Goal: Information Seeking & Learning: Check status

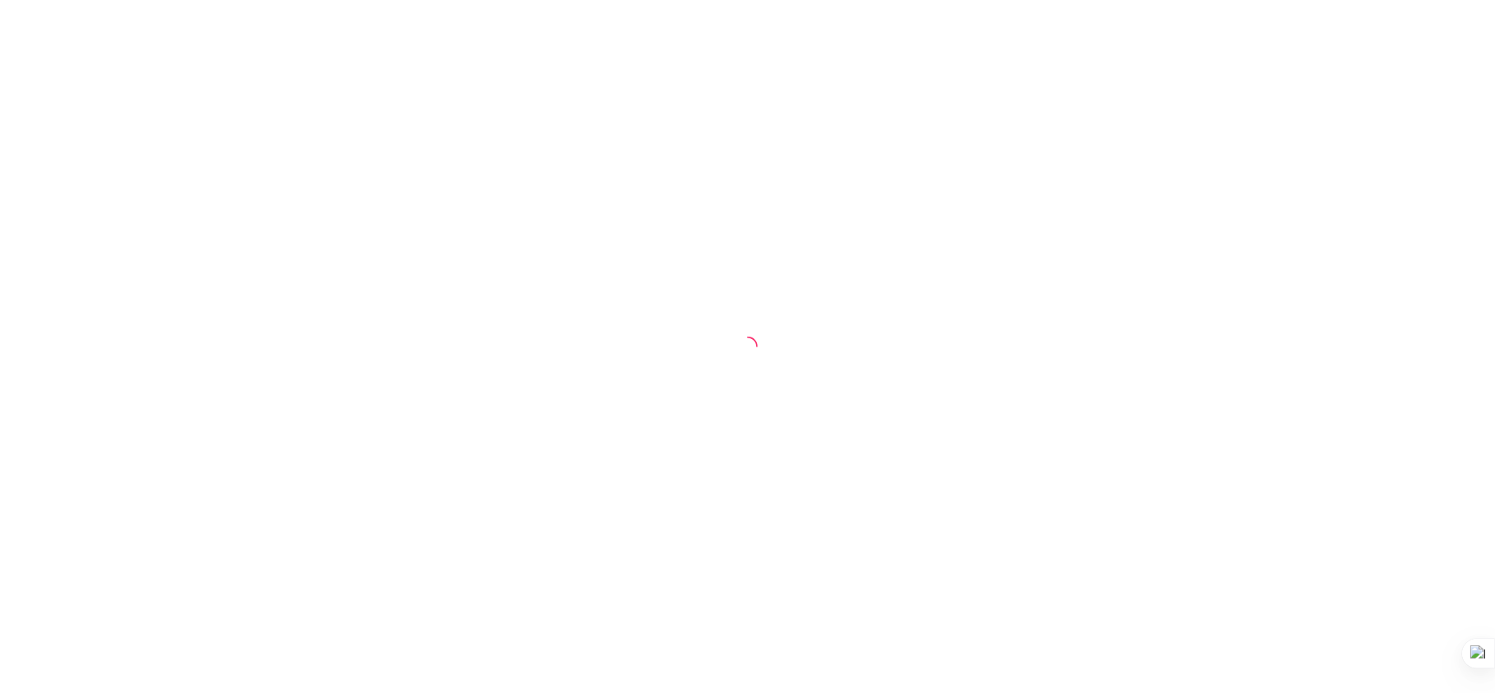
select select "30"
select select "HIGHEST_TOTAL_SPENT_WITH_ORDERS"
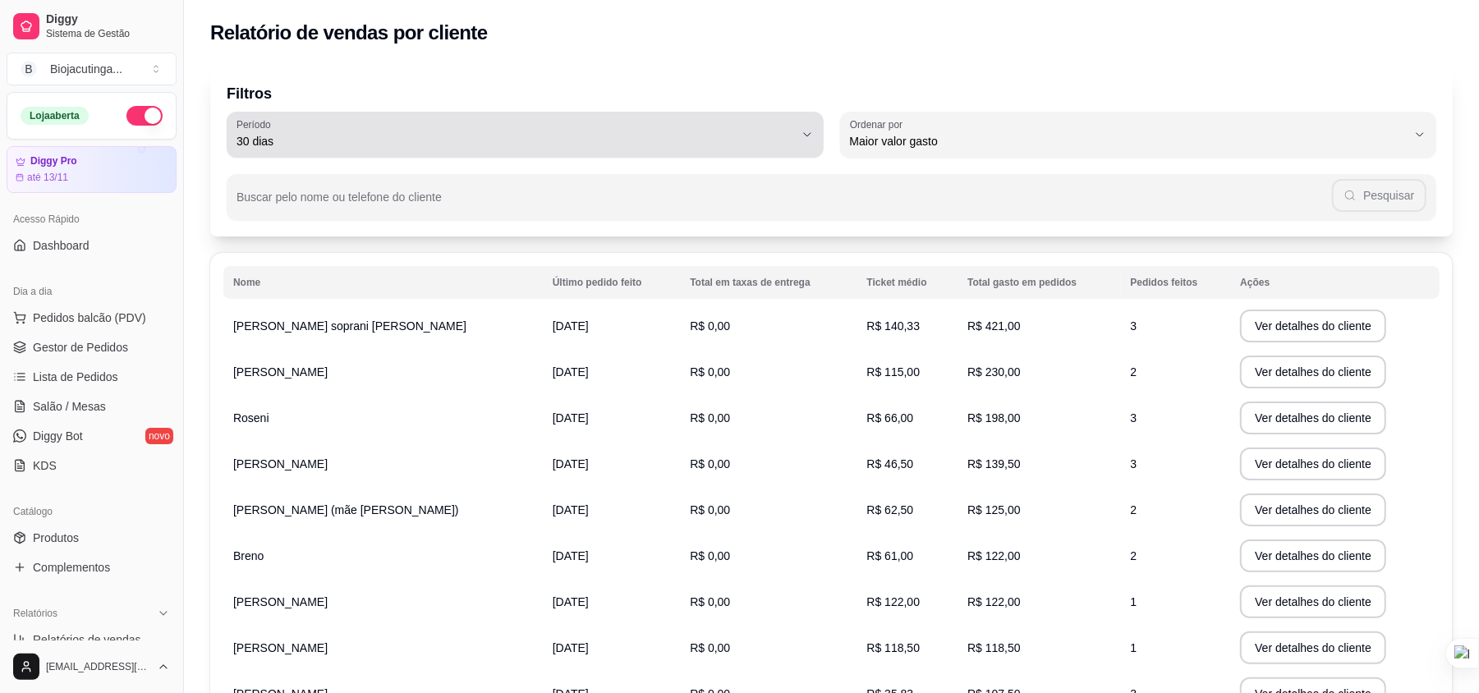
click at [603, 142] on span "30 dias" at bounding box center [514, 141] width 557 height 16
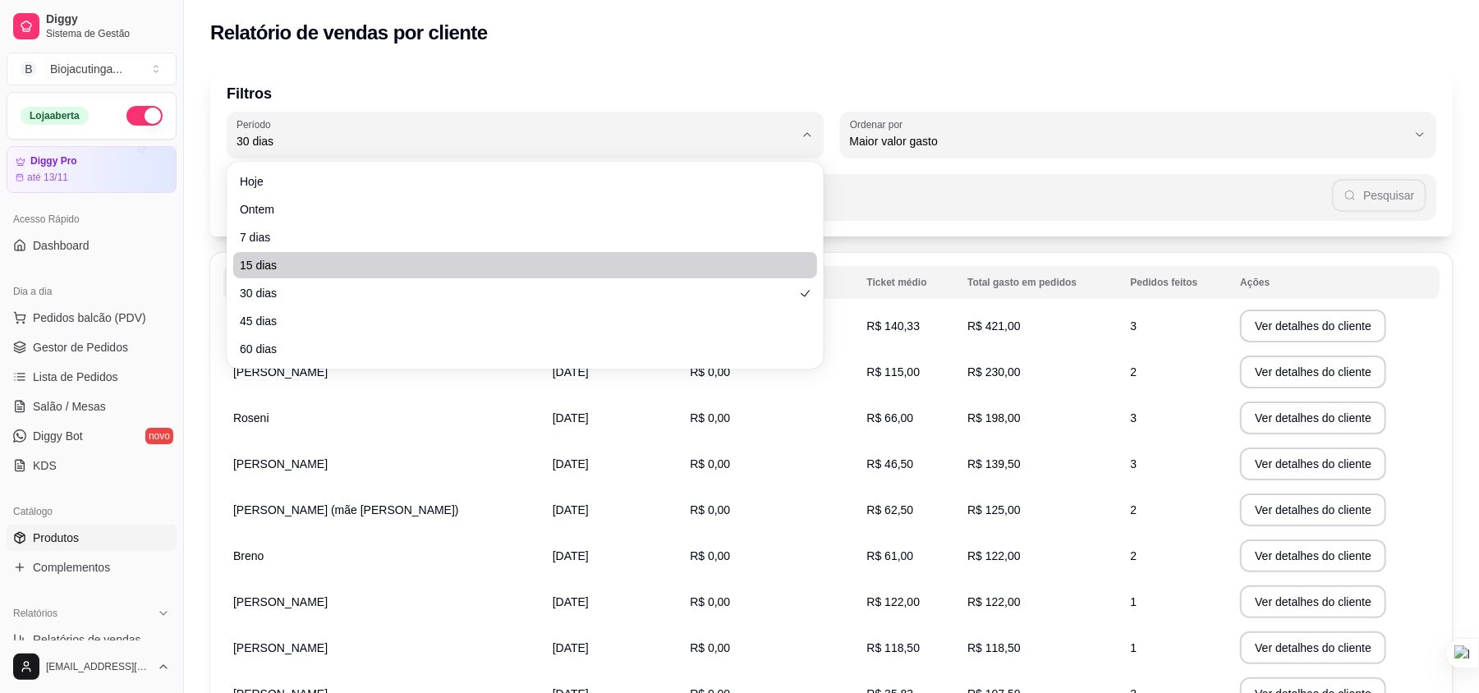
scroll to position [109, 0]
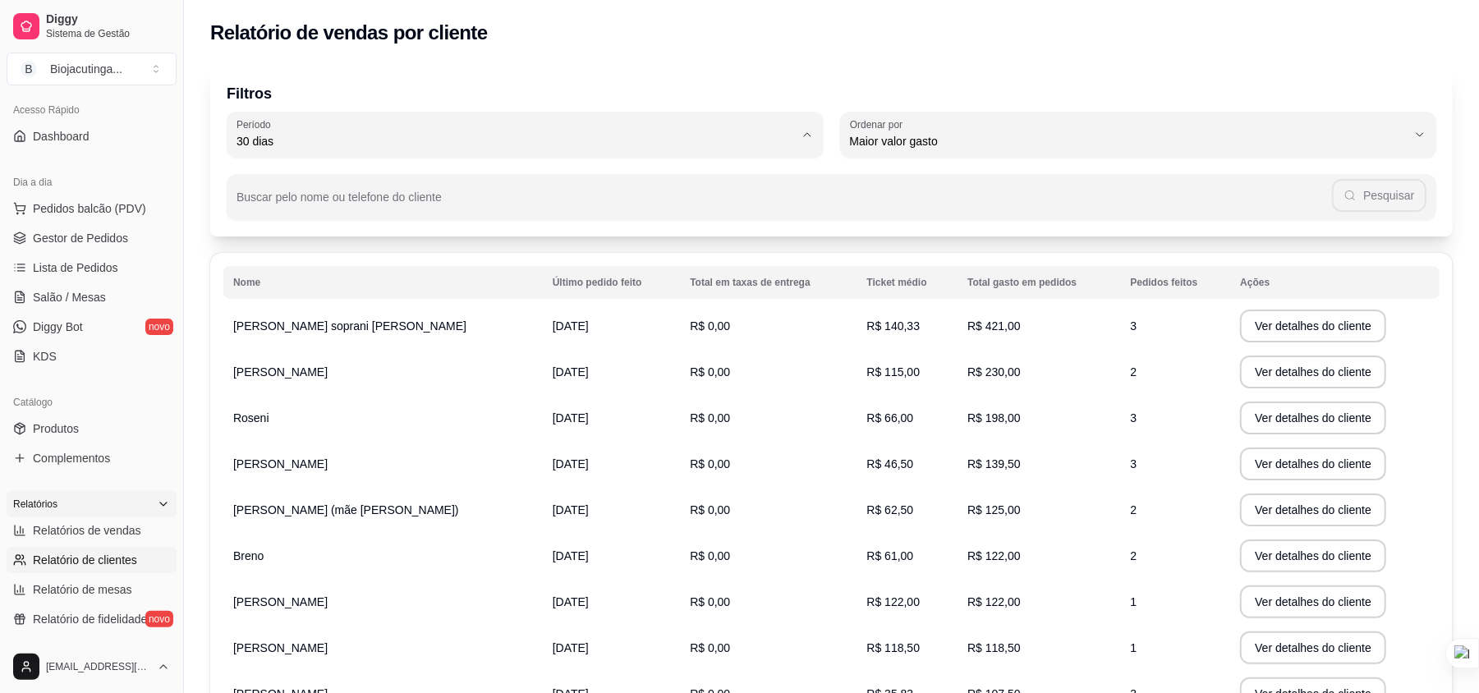
click at [39, 511] on span "Relatórios" at bounding box center [35, 504] width 44 height 13
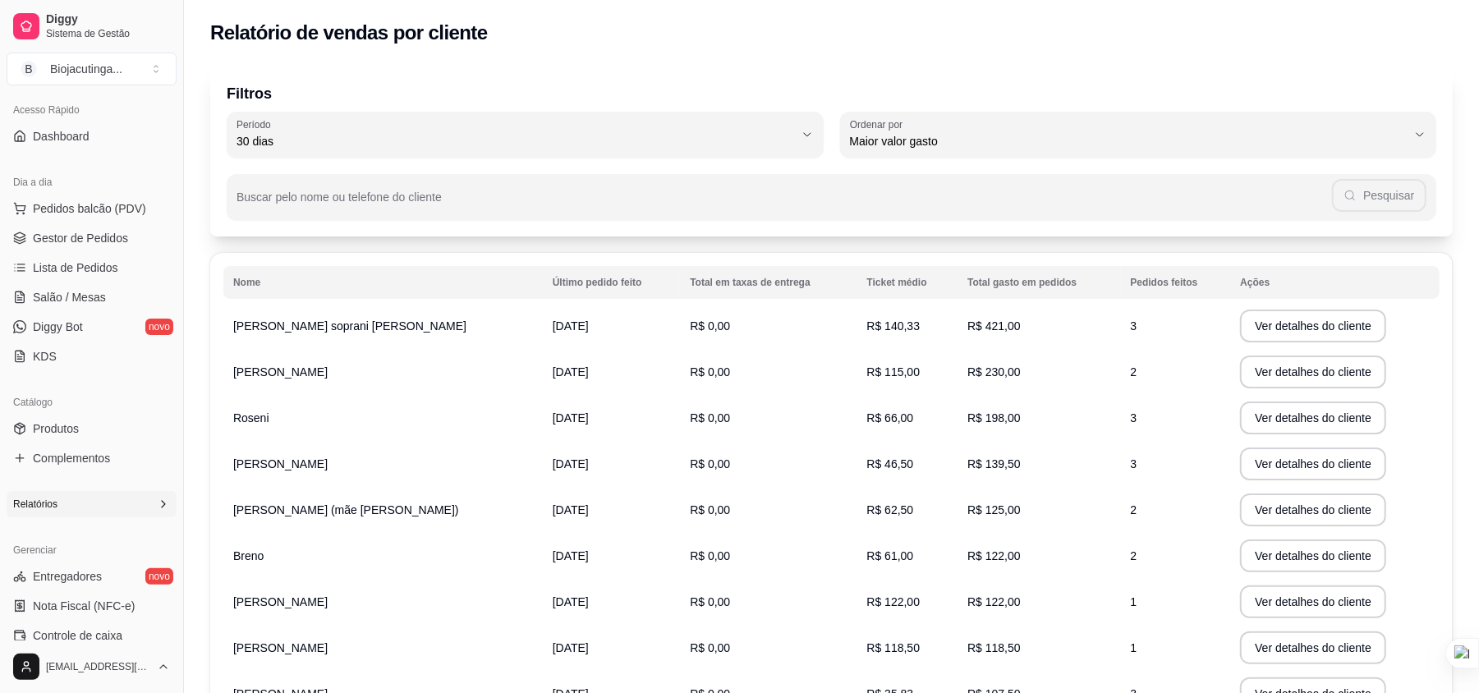
click at [39, 511] on span "Relatórios" at bounding box center [35, 504] width 44 height 13
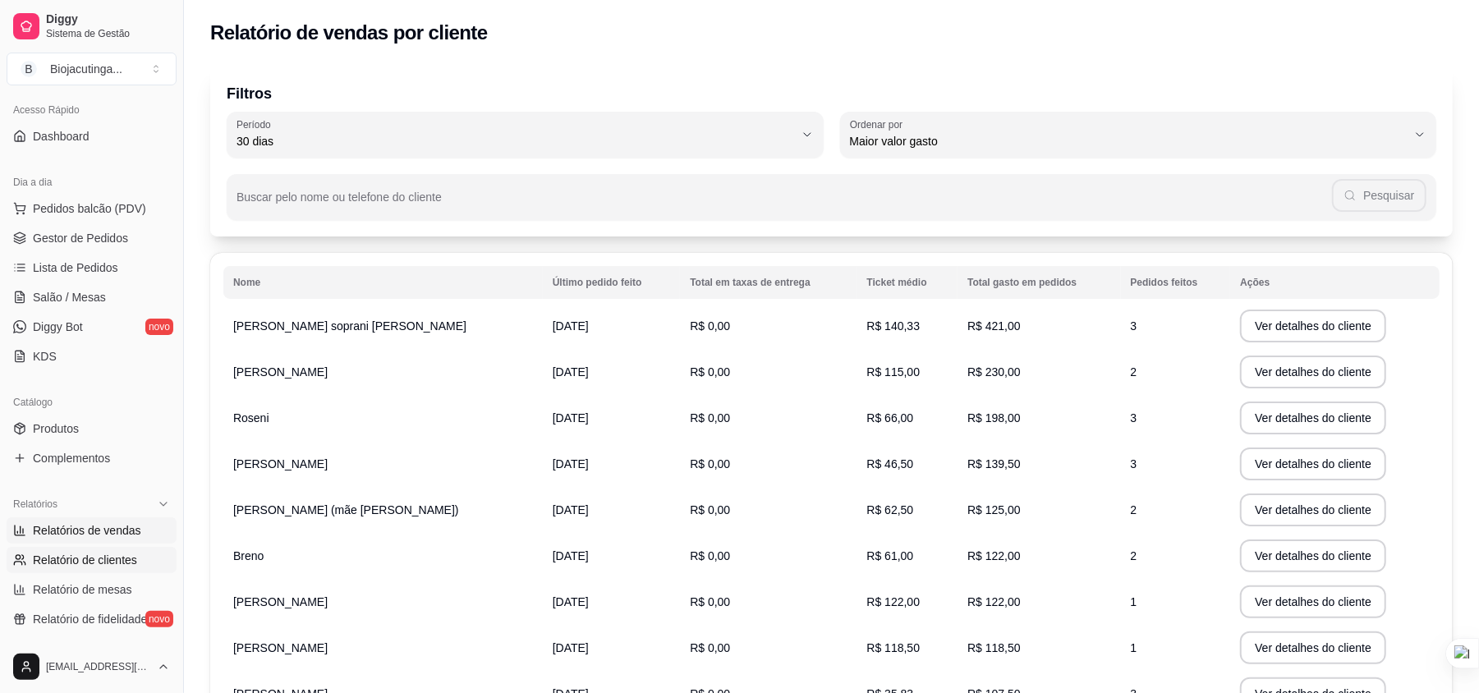
click at [39, 521] on link "Relatórios de vendas" at bounding box center [92, 530] width 170 height 26
select select "ALL"
select select "0"
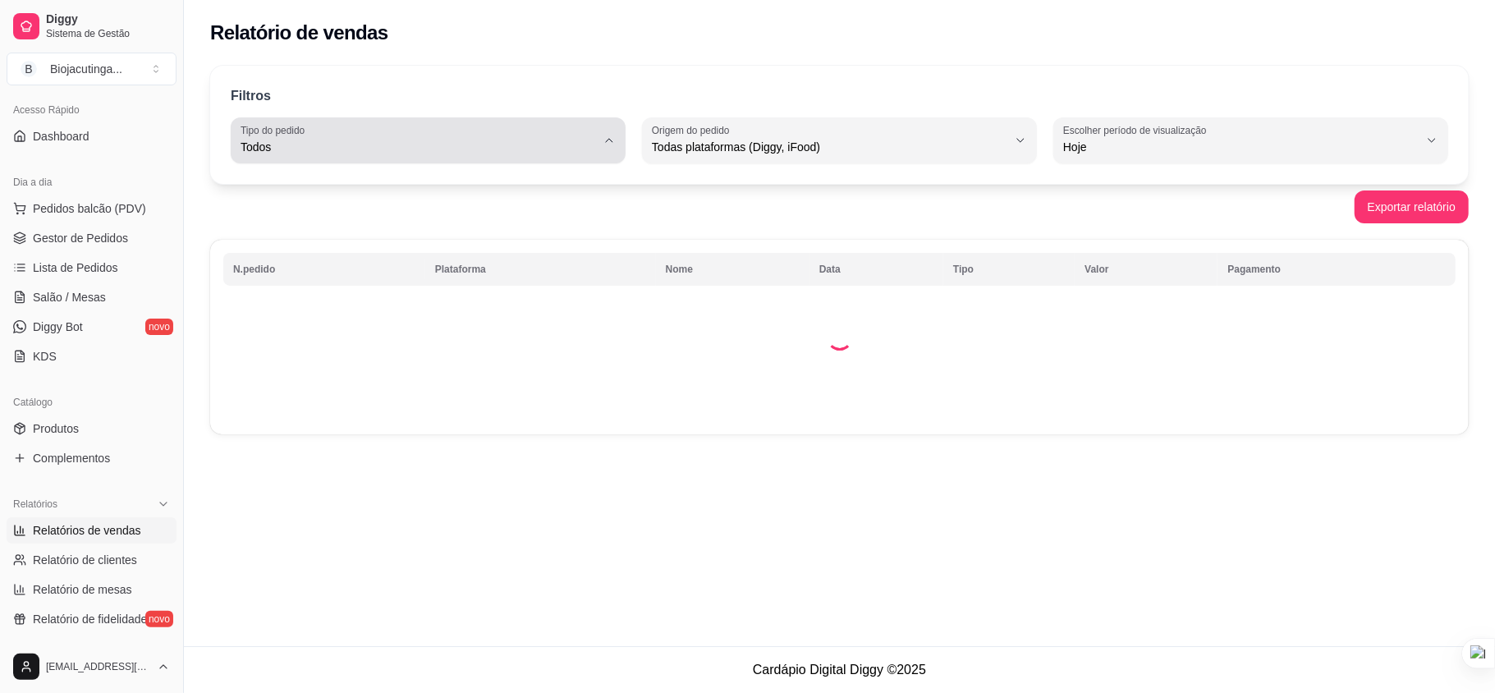
click at [581, 140] on span "Todos" at bounding box center [419, 147] width 356 height 16
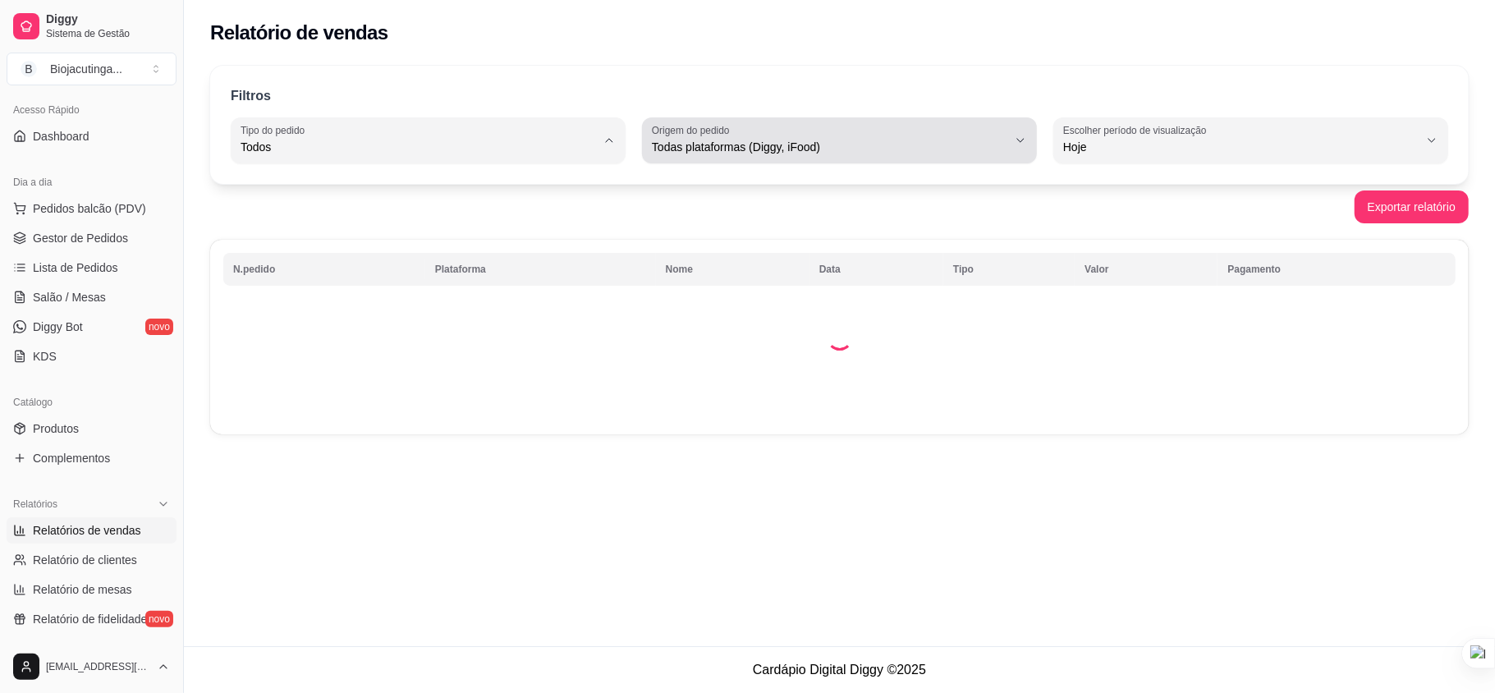
click at [710, 145] on span "Todas plataformas (Diggy, iFood)" at bounding box center [830, 147] width 356 height 16
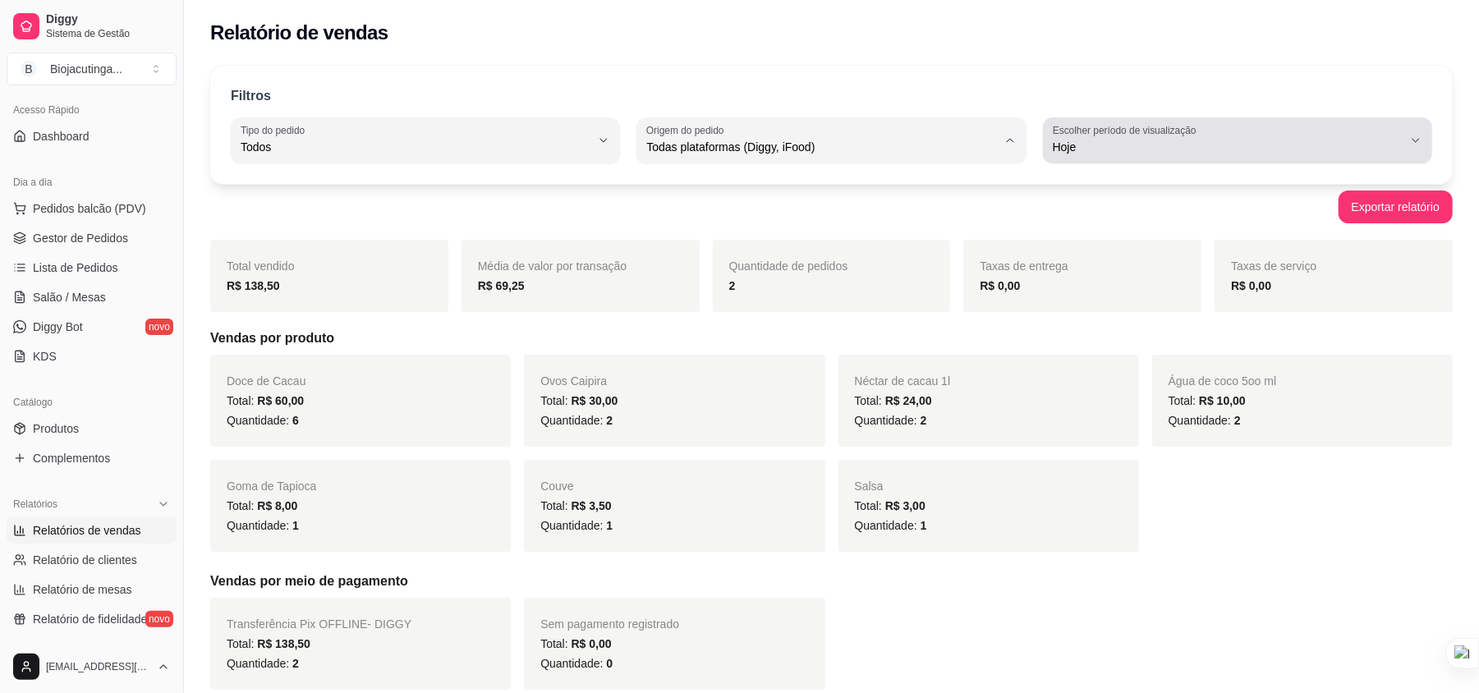
click at [1137, 148] on span "Hoje" at bounding box center [1228, 147] width 350 height 16
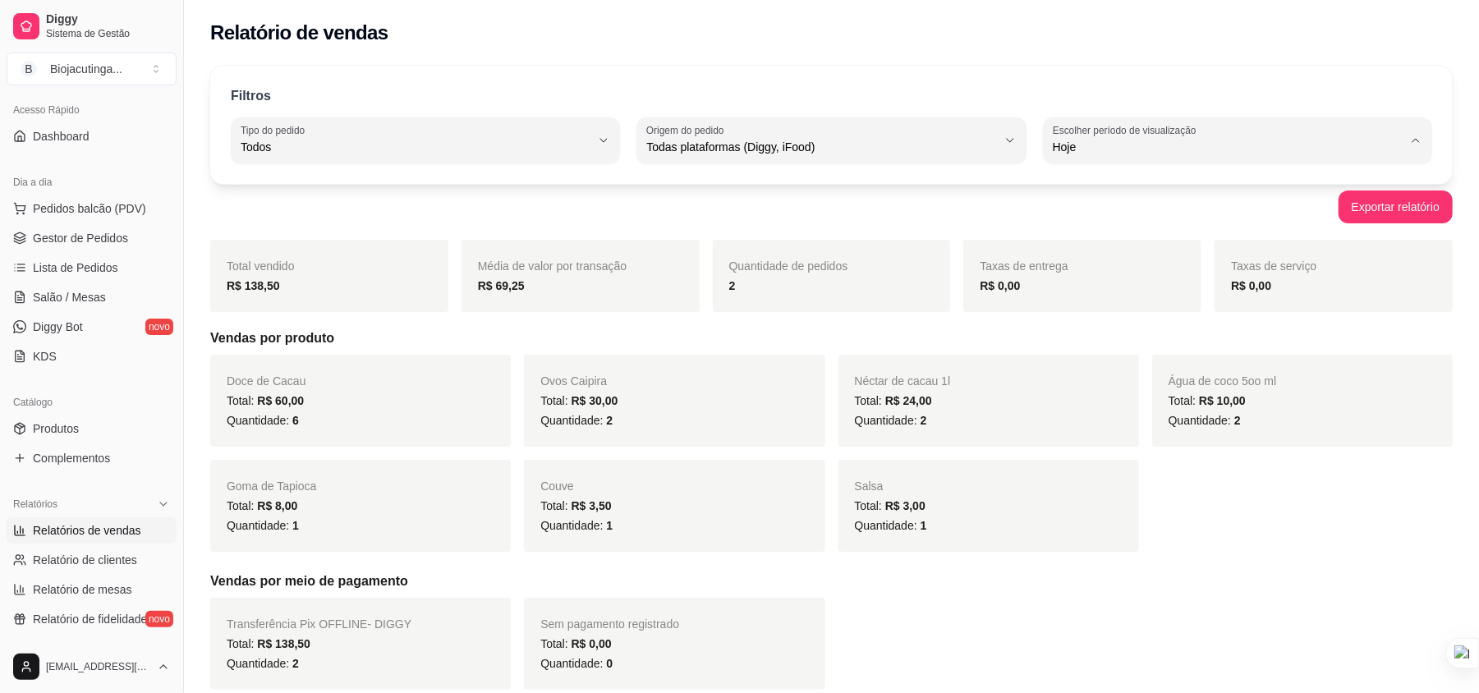
click at [1071, 237] on span "7 dias" at bounding box center [1229, 240] width 333 height 16
type input "7"
select select "7"
